Goal: Answer question/provide support: Answer question/provide support

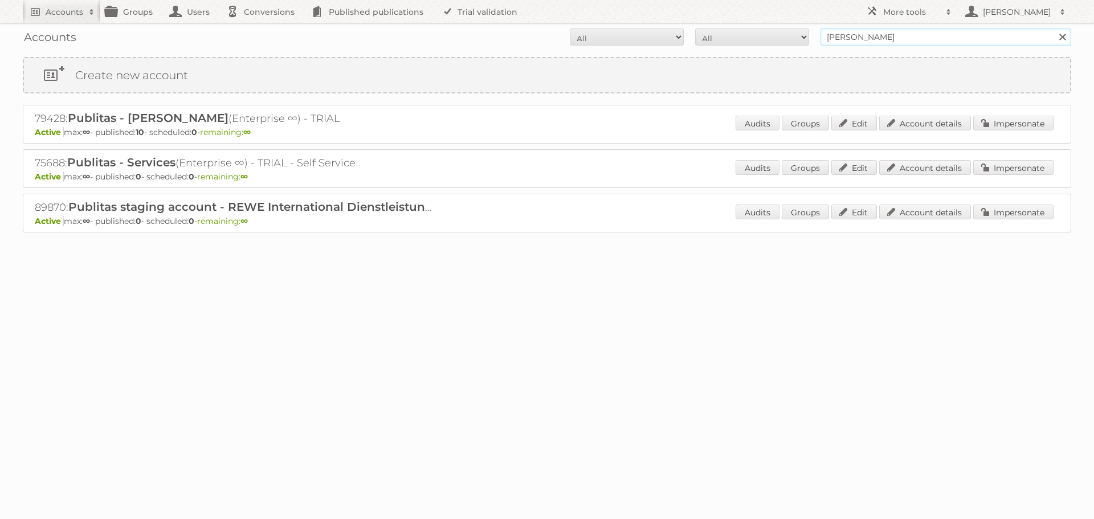
drag, startPoint x: 868, startPoint y: 31, endPoint x: 818, endPoint y: 34, distance: 49.6
click at [818, 34] on form "All Active Expired Pending All Paid Trials Self service danielius Search" at bounding box center [547, 36] width 1049 height 17
type input "slingsby"
click at [1054, 28] on input "Search" at bounding box center [1062, 36] width 17 height 17
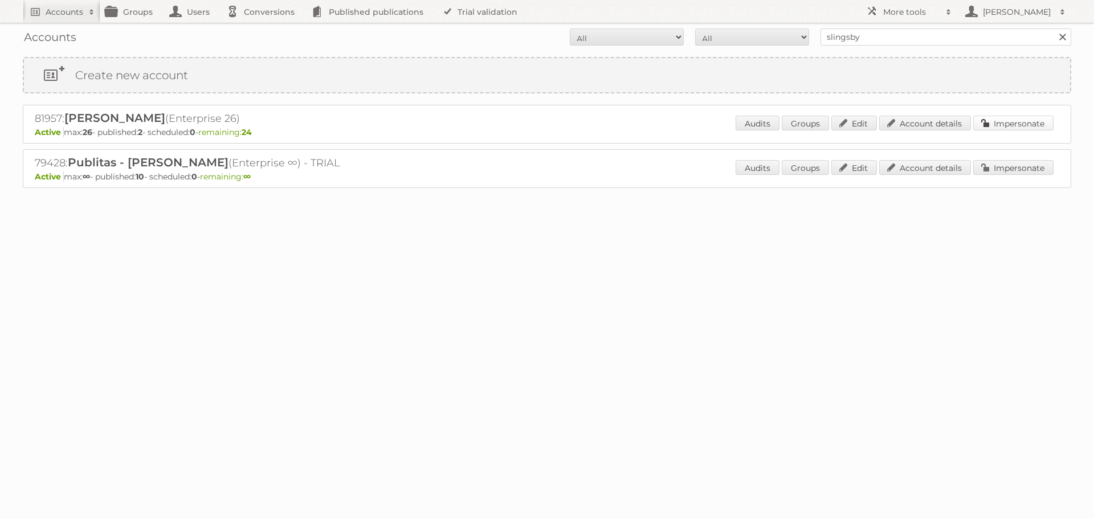
click at [996, 125] on link "Impersonate" at bounding box center [1013, 123] width 80 height 15
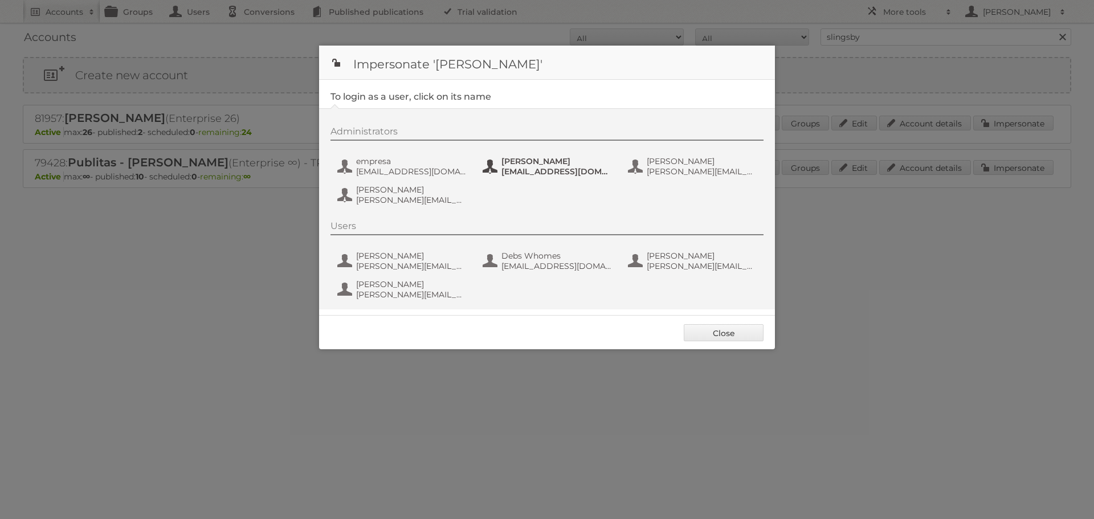
click at [520, 167] on span "Lydiar@Slingsby.com" at bounding box center [557, 171] width 111 height 10
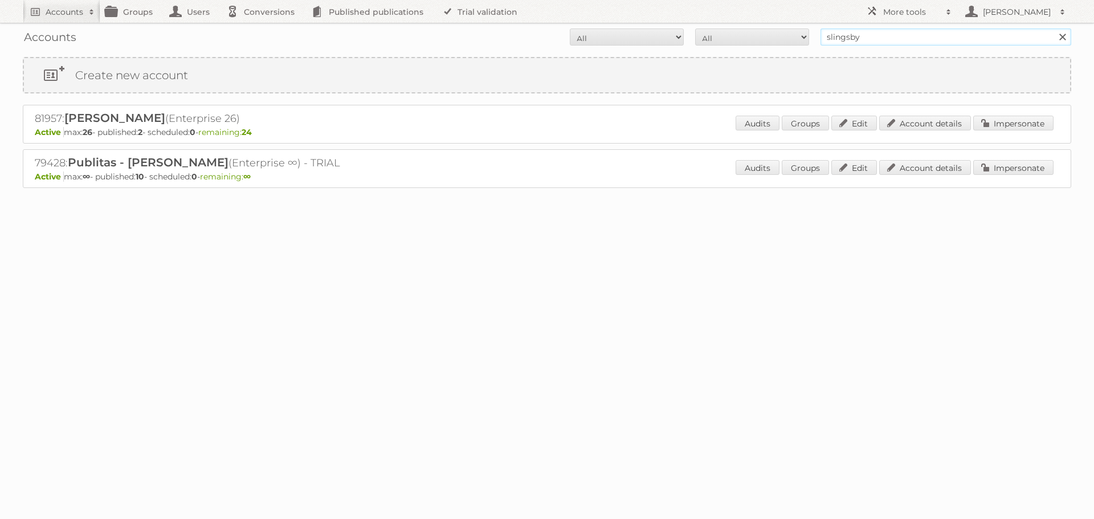
drag, startPoint x: 866, startPoint y: 36, endPoint x: 810, endPoint y: 27, distance: 56.5
click at [810, 28] on div "Accounts All Active Expired Pending All Paid Trials Self service slingsby Search" at bounding box center [547, 37] width 1049 height 28
type input "[PERSON_NAME][EMAIL_ADDRESS][DOMAIN_NAME]"
click at [1054, 28] on input "Search" at bounding box center [1062, 36] width 17 height 17
click at [922, 170] on link "Account details" at bounding box center [925, 167] width 92 height 15
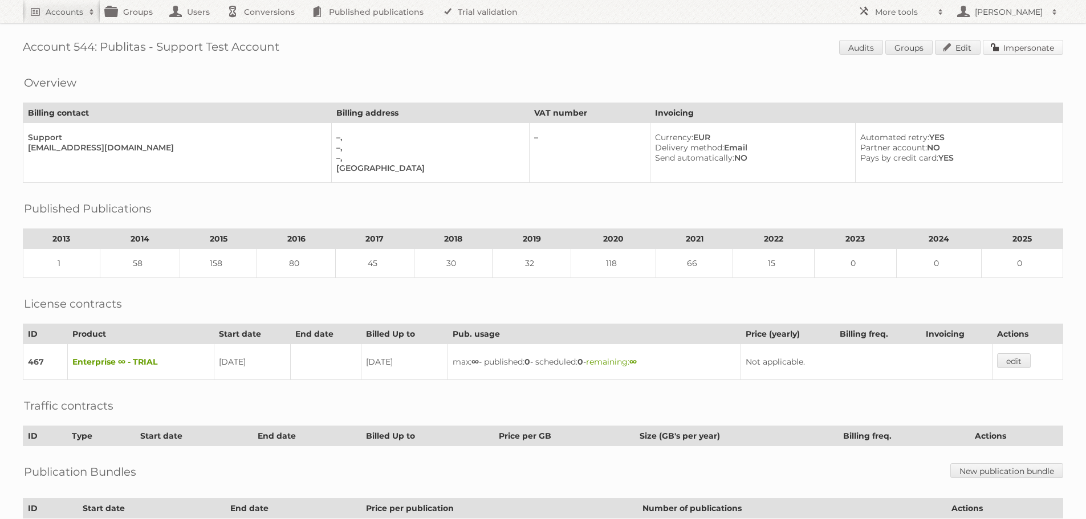
click at [1014, 48] on link "Impersonate" at bounding box center [1023, 47] width 80 height 15
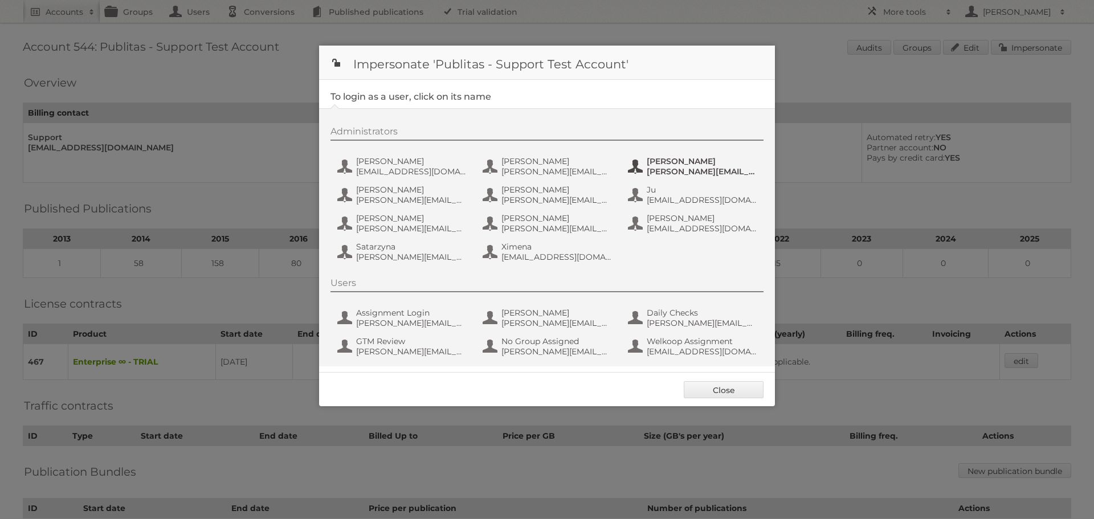
click at [671, 161] on span "[PERSON_NAME]" at bounding box center [702, 161] width 111 height 10
